Goal: Task Accomplishment & Management: Manage account settings

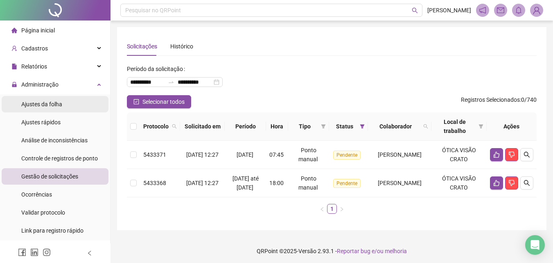
click at [43, 101] on span "Ajustes da folha" at bounding box center [41, 104] width 41 height 7
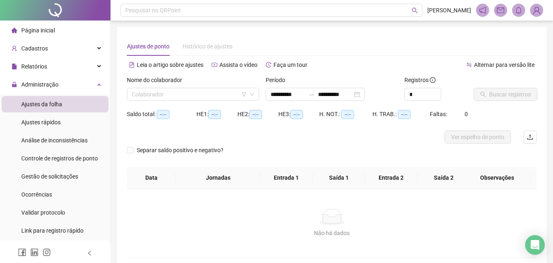
type input "**********"
click at [206, 93] on input "search" at bounding box center [189, 94] width 115 height 12
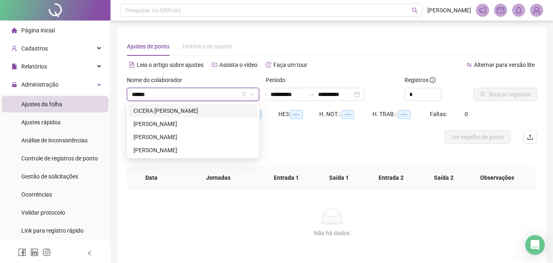
type input "*******"
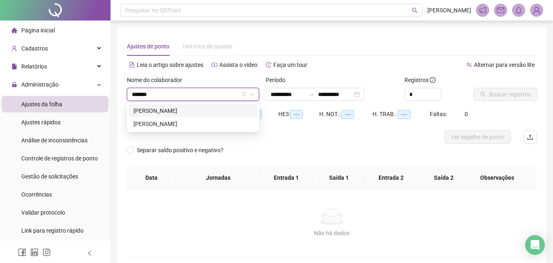
click at [208, 109] on div "[PERSON_NAME]" at bounding box center [193, 110] width 119 height 9
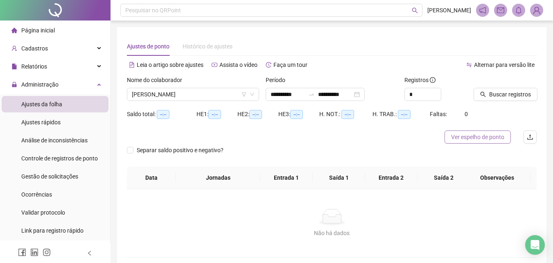
click at [474, 140] on span "Ver espelho de ponto" at bounding box center [477, 136] width 53 height 9
click at [182, 98] on span "[PERSON_NAME]" at bounding box center [193, 94] width 122 height 12
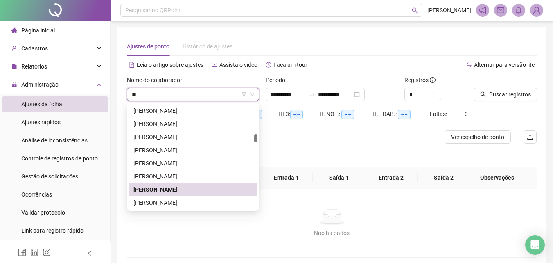
type input "***"
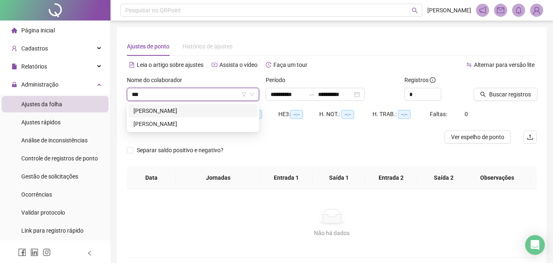
click at [189, 113] on div "[PERSON_NAME]" at bounding box center [193, 110] width 119 height 9
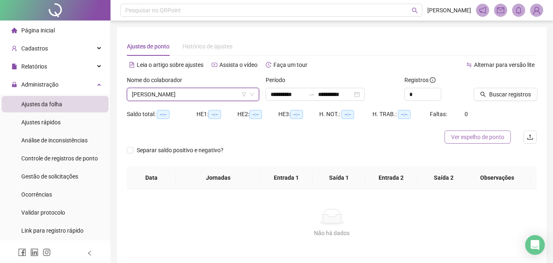
click at [482, 139] on span "Ver espelho de ponto" at bounding box center [477, 136] width 53 height 9
click at [236, 96] on span "[PERSON_NAME]" at bounding box center [193, 94] width 122 height 12
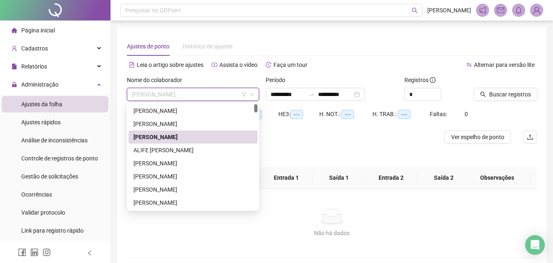
click at [401, 136] on div at bounding box center [281, 136] width 308 height 13
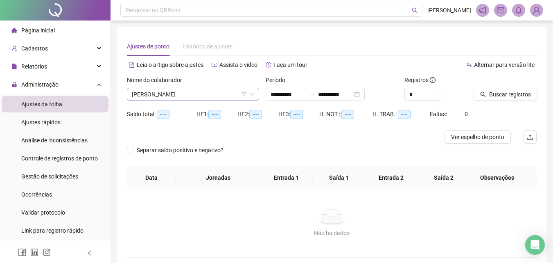
click at [236, 97] on span "[PERSON_NAME]" at bounding box center [193, 94] width 122 height 12
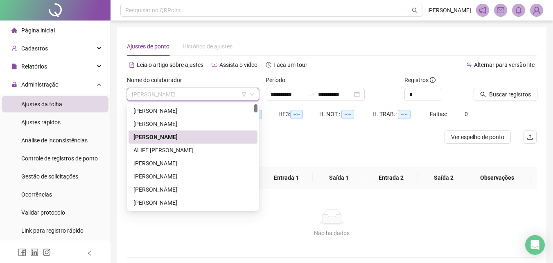
click at [236, 96] on span "[PERSON_NAME]" at bounding box center [193, 94] width 122 height 12
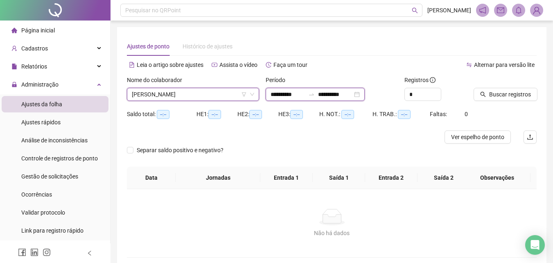
click at [331, 93] on input "**********" at bounding box center [335, 94] width 34 height 9
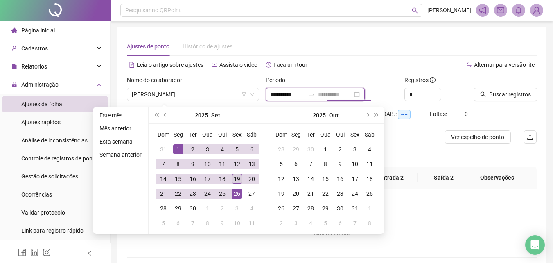
type input "**********"
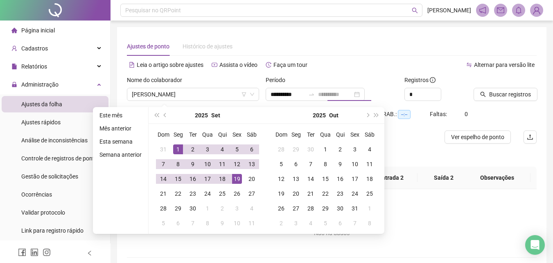
click at [233, 181] on div "19" at bounding box center [237, 179] width 10 height 10
type input "**********"
click at [515, 95] on span "Buscar registros" at bounding box center [510, 94] width 42 height 9
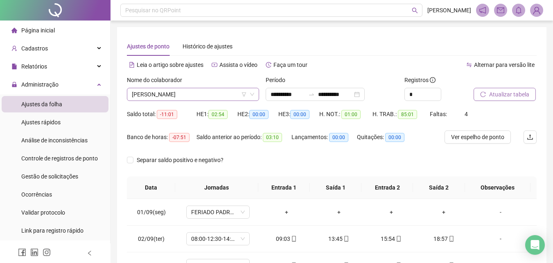
click at [195, 94] on span "[PERSON_NAME]" at bounding box center [193, 94] width 122 height 12
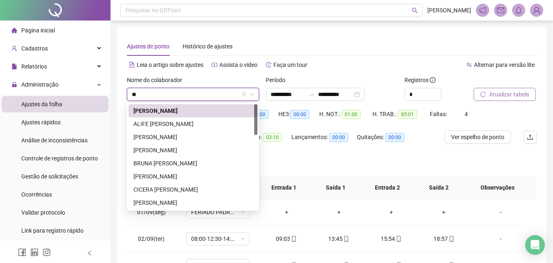
type input "***"
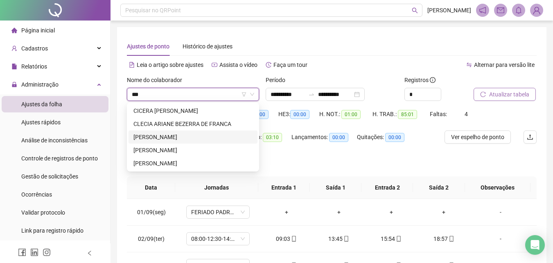
click at [196, 133] on div "[PERSON_NAME]" at bounding box center [193, 136] width 119 height 9
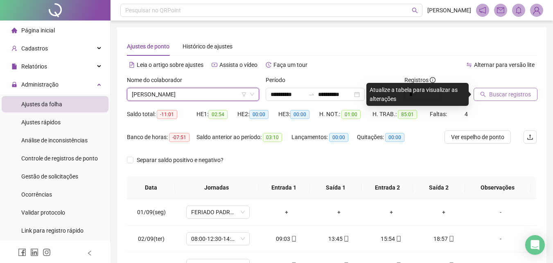
click at [489, 95] on span "Buscar registros" at bounding box center [510, 94] width 42 height 9
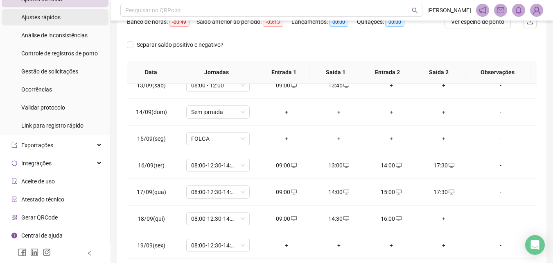
scroll to position [105, 0]
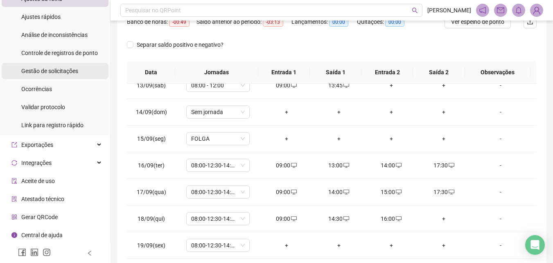
click at [65, 73] on span "Gestão de solicitações" at bounding box center [49, 71] width 57 height 7
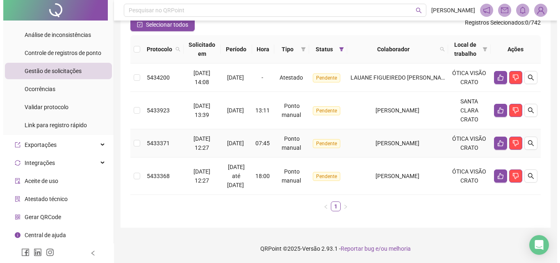
scroll to position [95, 0]
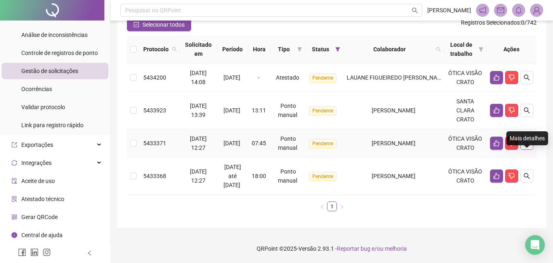
click at [525, 140] on icon "search" at bounding box center [527, 143] width 6 height 6
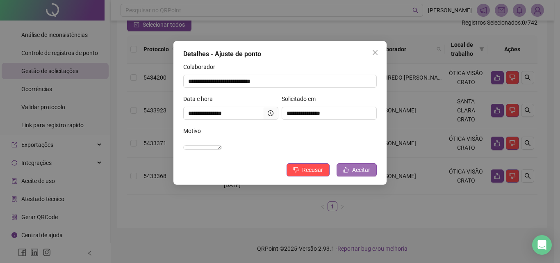
click at [350, 176] on button "Aceitar" at bounding box center [356, 169] width 40 height 13
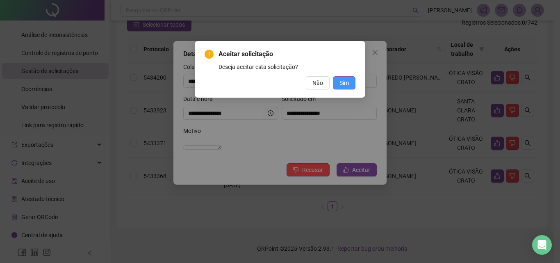
click at [346, 78] on span "Sim" at bounding box center [343, 82] width 9 height 9
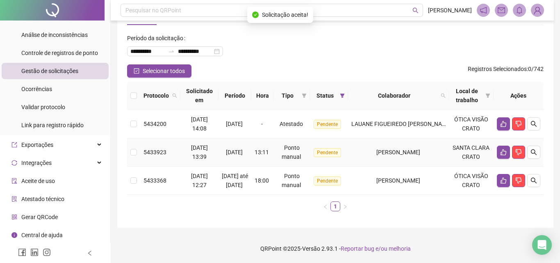
scroll to position [49, 0]
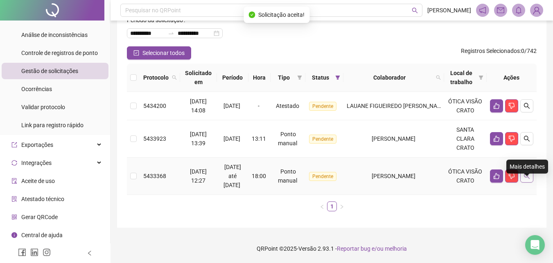
click at [526, 179] on icon "search" at bounding box center [527, 175] width 7 height 7
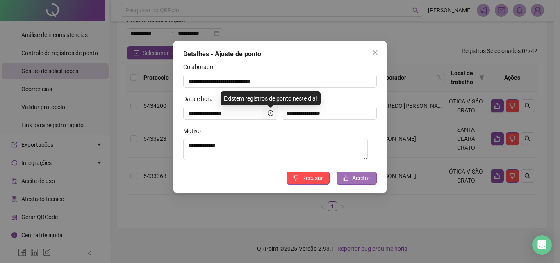
click at [360, 183] on button "Aceitar" at bounding box center [356, 177] width 40 height 13
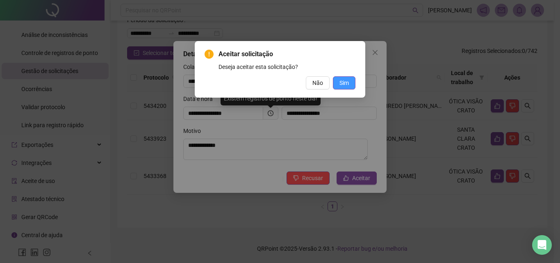
click at [347, 85] on span "Sim" at bounding box center [343, 82] width 9 height 9
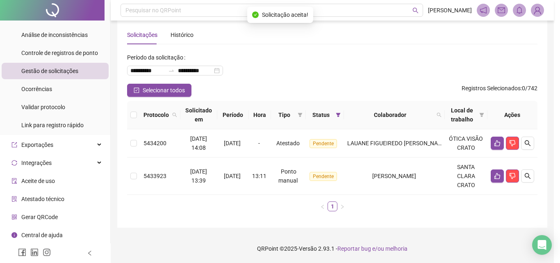
scroll to position [11, 0]
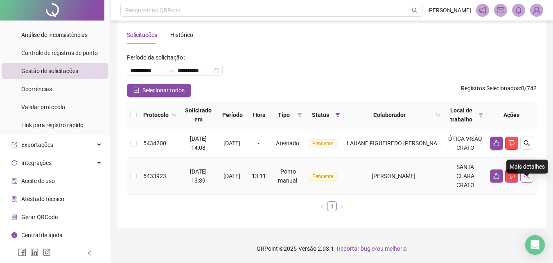
click at [525, 179] on icon "search" at bounding box center [527, 175] width 7 height 7
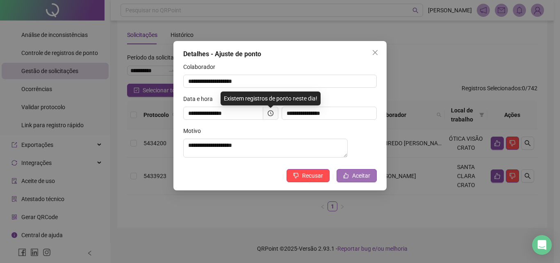
click at [359, 180] on span "Aceitar" at bounding box center [361, 175] width 18 height 9
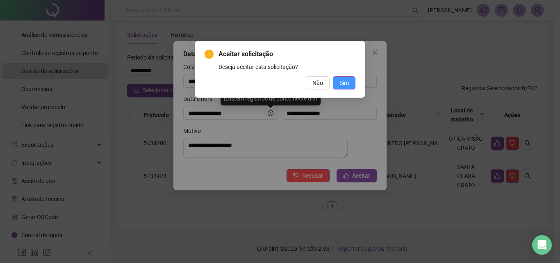
click at [344, 82] on span "Sim" at bounding box center [343, 82] width 9 height 9
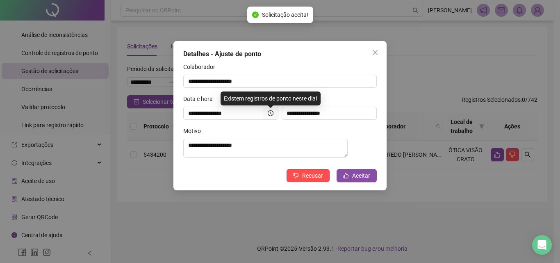
scroll to position [0, 0]
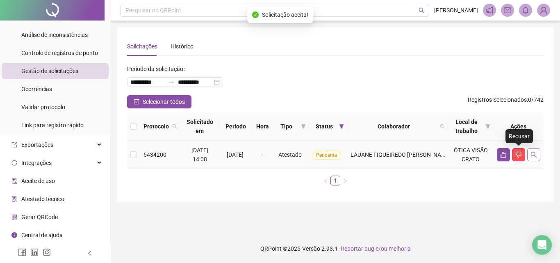
click at [530, 156] on icon "search" at bounding box center [533, 154] width 7 height 7
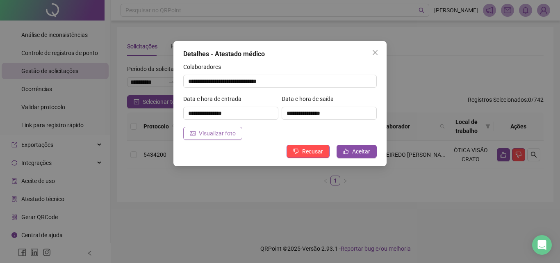
click at [227, 133] on span "Visualizar foto" at bounding box center [217, 133] width 37 height 9
click at [365, 148] on span "Aceitar" at bounding box center [361, 151] width 18 height 9
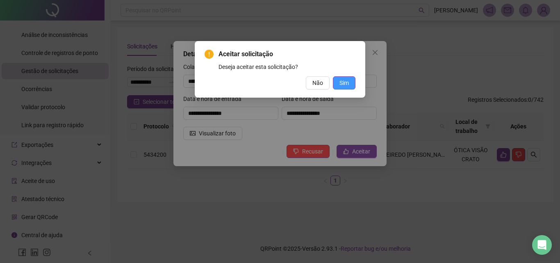
click at [349, 79] on button "Sim" at bounding box center [344, 82] width 23 height 13
click at [340, 84] on span "Sim" at bounding box center [343, 82] width 9 height 9
click at [313, 85] on span "Não" at bounding box center [317, 82] width 11 height 9
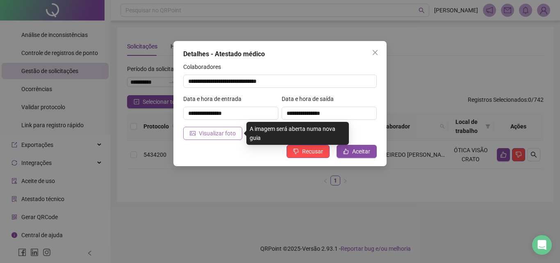
click at [222, 133] on span "Visualizar foto" at bounding box center [217, 133] width 37 height 9
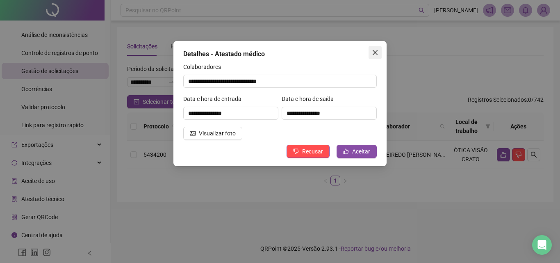
click at [376, 52] on icon "close" at bounding box center [375, 52] width 7 height 7
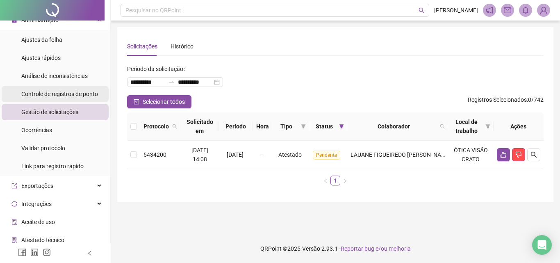
scroll to position [23, 0]
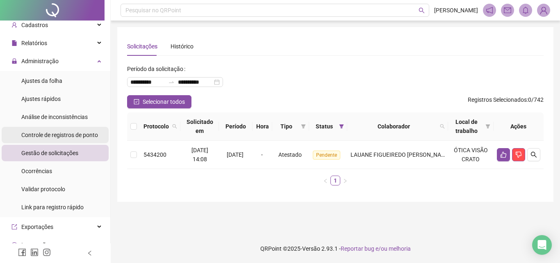
click at [51, 130] on div "Controle de registros de ponto" at bounding box center [59, 135] width 77 height 16
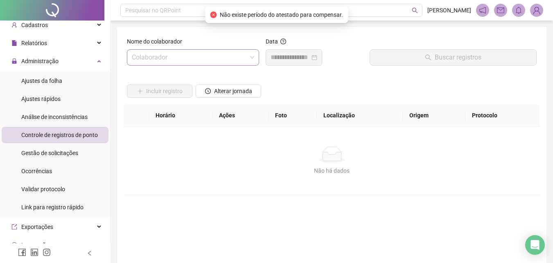
click at [185, 61] on input "search" at bounding box center [189, 58] width 115 height 16
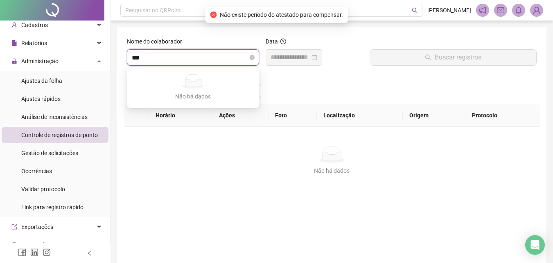
type input "****"
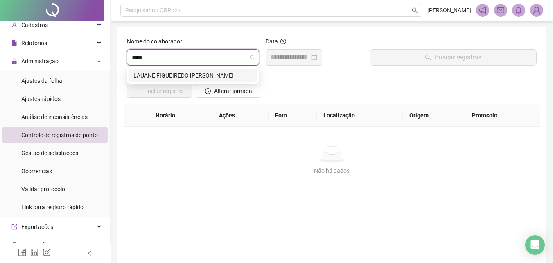
click at [162, 76] on div "LAUANE FIGUEIREDO [PERSON_NAME]" at bounding box center [193, 75] width 119 height 9
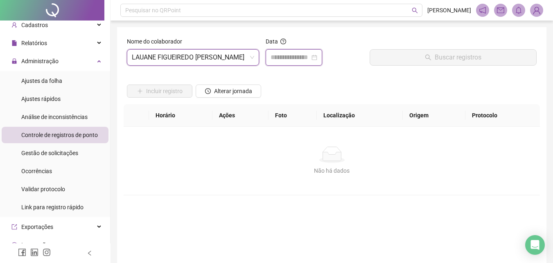
click at [310, 56] on input at bounding box center [290, 57] width 39 height 10
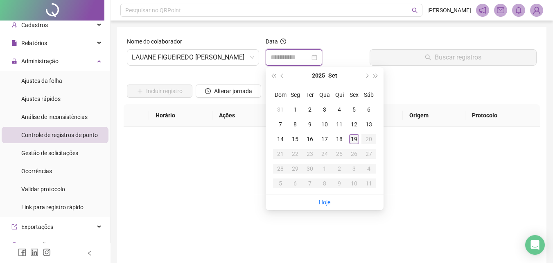
type input "**********"
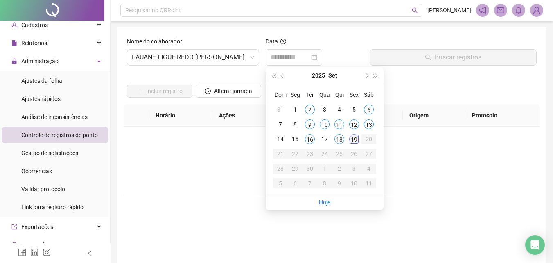
click at [355, 138] on div "19" at bounding box center [354, 139] width 10 height 10
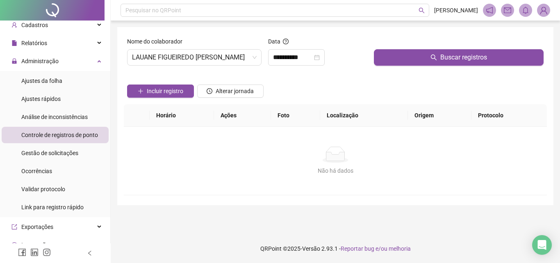
click at [400, 66] on div "Buscar registros" at bounding box center [458, 54] width 176 height 35
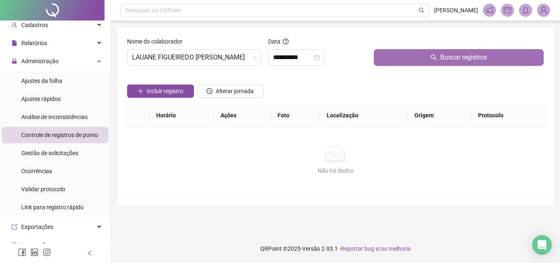
click at [400, 57] on button "Buscar registros" at bounding box center [459, 57] width 170 height 16
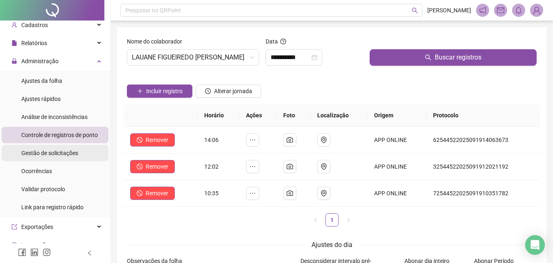
click at [55, 156] on span "Gestão de solicitações" at bounding box center [49, 153] width 57 height 7
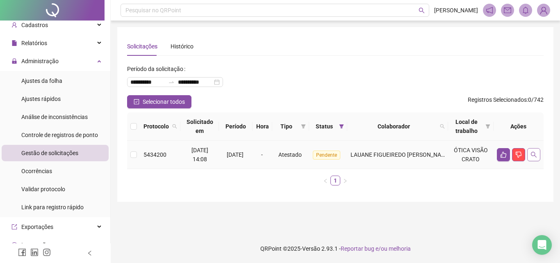
click at [535, 151] on icon "search" at bounding box center [533, 154] width 7 height 7
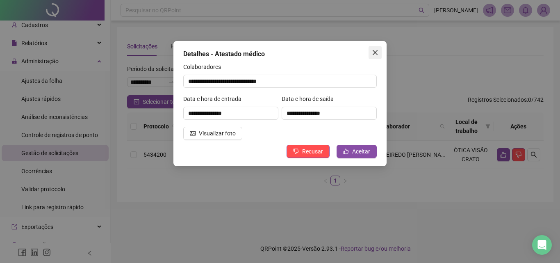
click at [377, 48] on button "Close" at bounding box center [374, 52] width 13 height 13
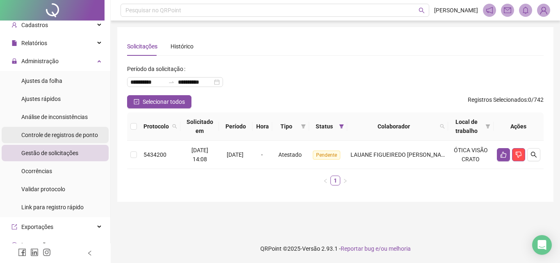
click at [84, 133] on span "Controle de registros de ponto" at bounding box center [59, 134] width 77 height 7
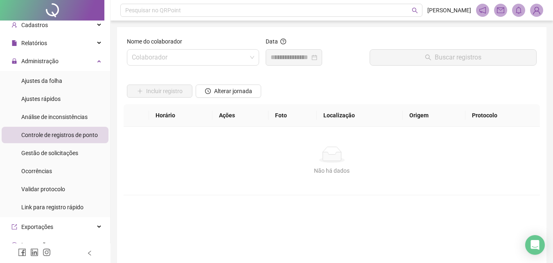
click at [190, 47] on div "Nome do colaborador" at bounding box center [193, 43] width 132 height 12
click at [190, 51] on input "search" at bounding box center [189, 58] width 115 height 16
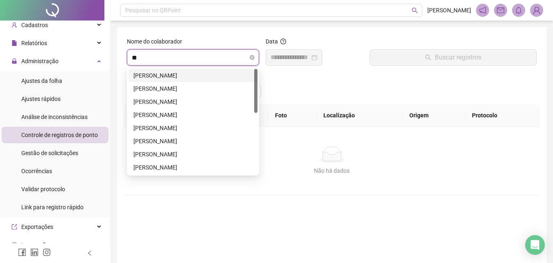
type input "***"
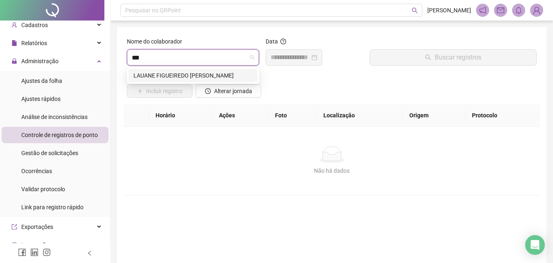
click at [188, 74] on div "LAUANE FIGUEIREDO [PERSON_NAME]" at bounding box center [193, 75] width 119 height 9
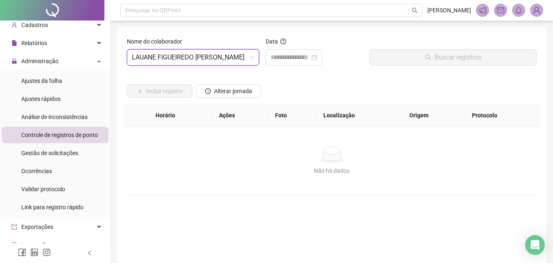
click at [312, 47] on div "Data" at bounding box center [314, 43] width 97 height 12
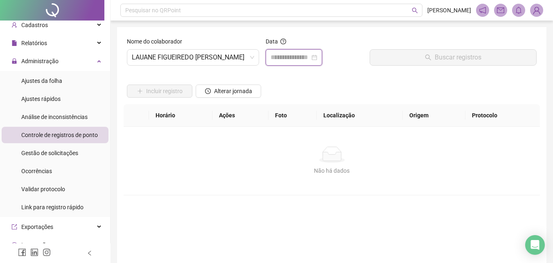
click at [309, 56] on input at bounding box center [290, 57] width 39 height 10
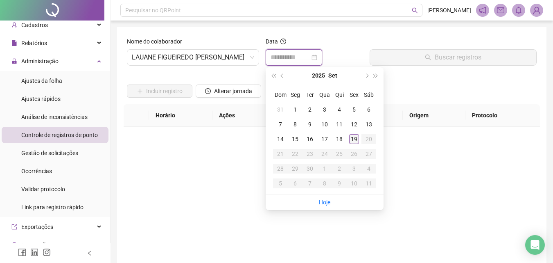
type input "**********"
click at [354, 136] on div "19" at bounding box center [354, 139] width 10 height 10
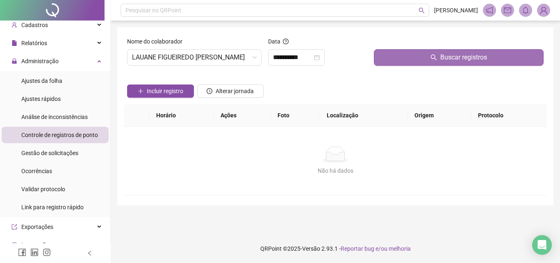
click at [429, 60] on button "Buscar registros" at bounding box center [459, 57] width 170 height 16
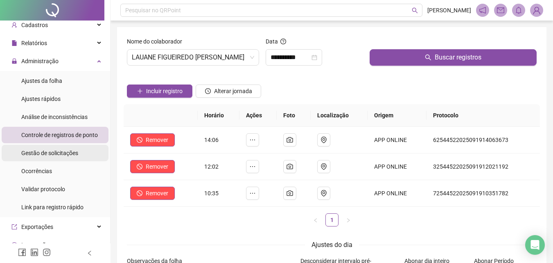
click at [64, 150] on span "Gestão de solicitações" at bounding box center [49, 153] width 57 height 7
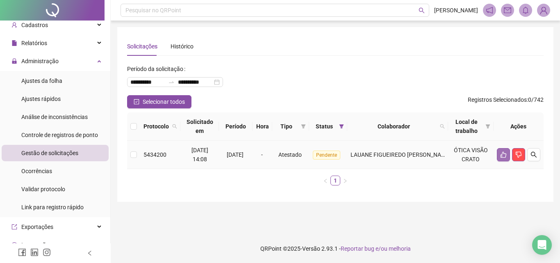
click at [506, 159] on button "button" at bounding box center [502, 154] width 13 height 13
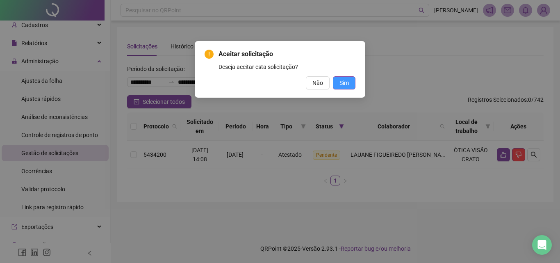
click at [354, 86] on button "Sim" at bounding box center [344, 82] width 23 height 13
